Goal: Information Seeking & Learning: Learn about a topic

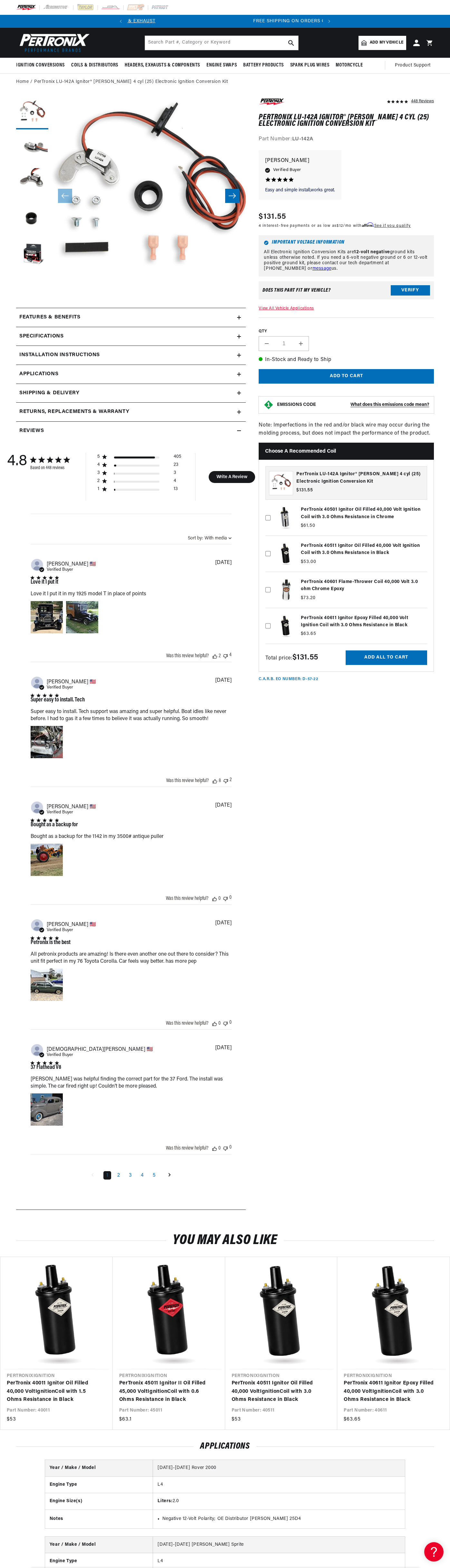
scroll to position [0, 196]
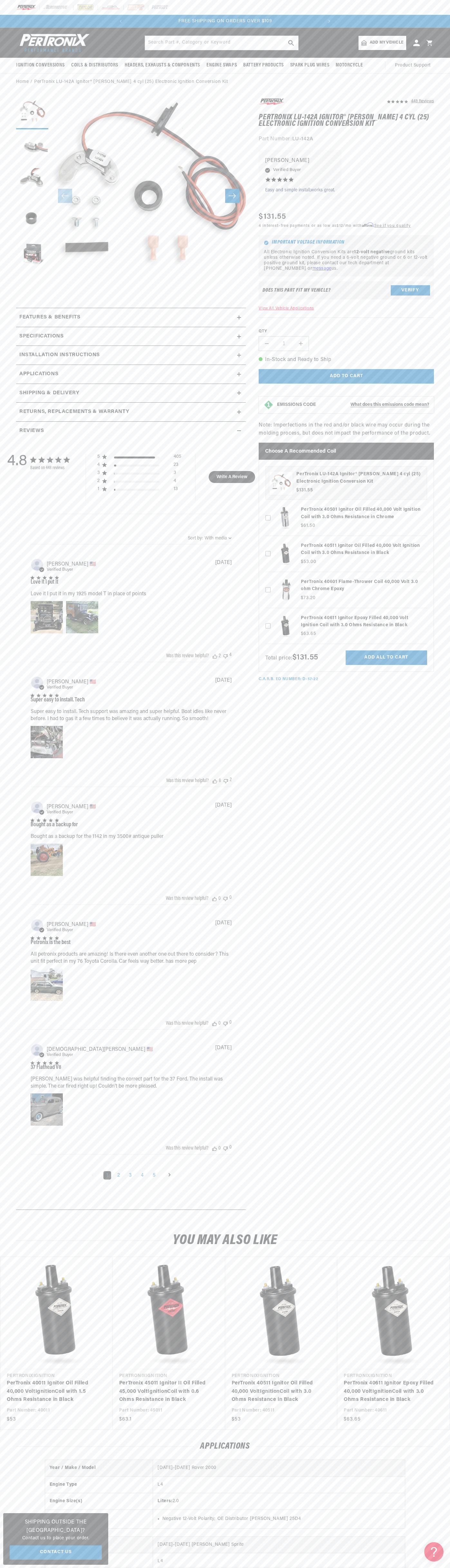
scroll to position [0, 196]
click at [23, 26] on slideshow-component "SHOP BEST SELLING IGNITION & EXHAUST FREE SHIPPING ON ORDERS OVER $109" at bounding box center [225, 21] width 450 height 13
click at [425, 66] on span "Product Support" at bounding box center [413, 66] width 36 height 7
click at [56, 1567] on html "Skip to content Your cart Your cart is empty Get the right parts the first time…" at bounding box center [225, 784] width 450 height 1568
click at [1, 823] on section "448 Reviews" at bounding box center [225, 656] width 450 height 1130
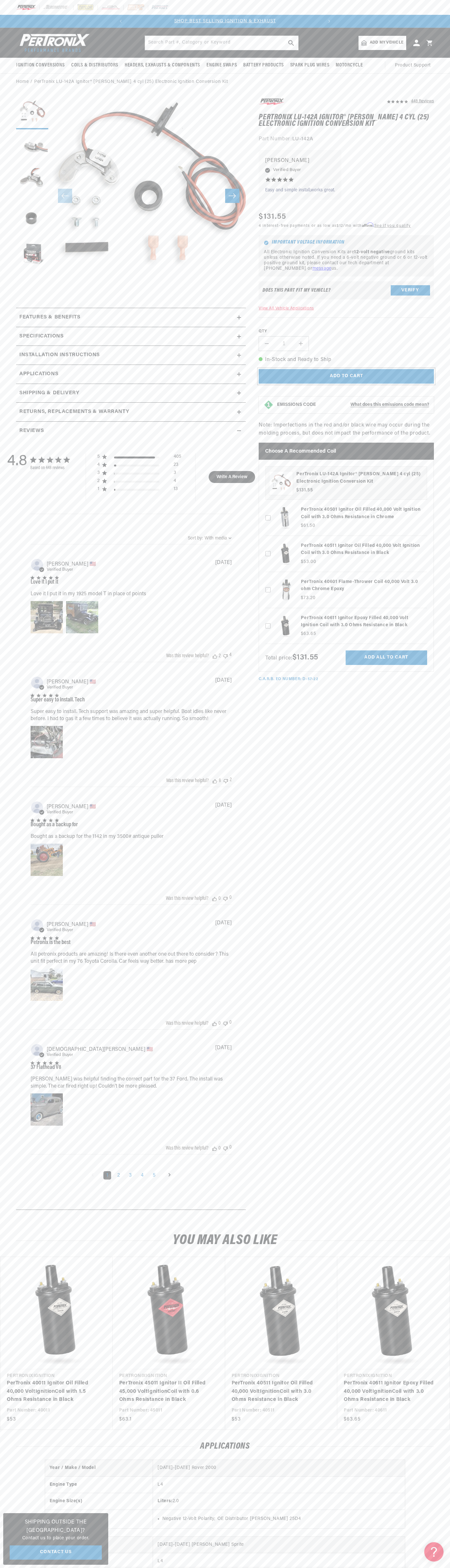
scroll to position [0, 196]
